Goal: Task Accomplishment & Management: Use online tool/utility

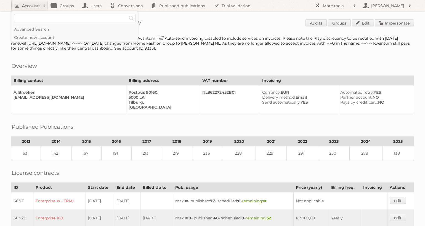
scroll to position [88, 0]
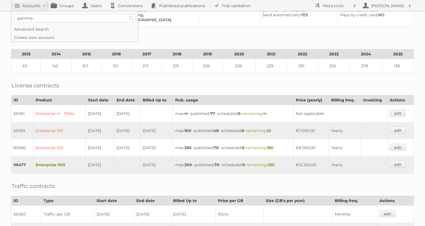
type input"] "gamma"
click at [127, 14] on input "Search" at bounding box center [131, 18] width 8 height 8
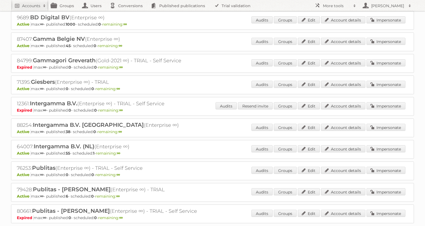
scroll to position [43, 0]
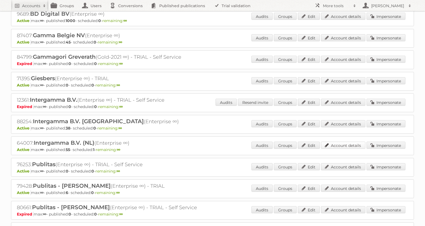
click at [347, 144] on link "Account details" at bounding box center [343, 145] width 44 height 7
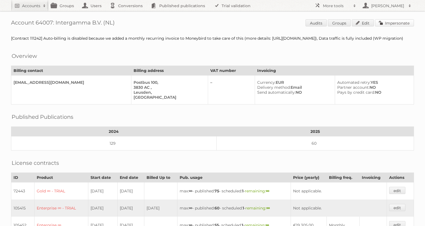
click at [404, 25] on link "Impersonate" at bounding box center [394, 22] width 39 height 7
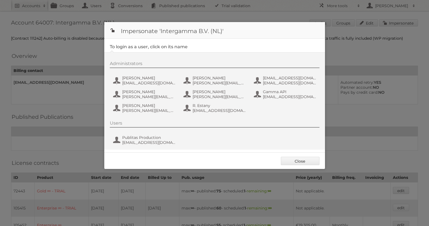
click at [132, 87] on div "Administrators [PERSON_NAME] [PERSON_NAME][EMAIL_ADDRESS][DOMAIN_NAME] D. Ivano…" at bounding box center [217, 88] width 215 height 54
click at [137, 81] on span "[EMAIL_ADDRESS][DOMAIN_NAME]" at bounding box center [149, 83] width 54 height 5
